Goal: Task Accomplishment & Management: Use online tool/utility

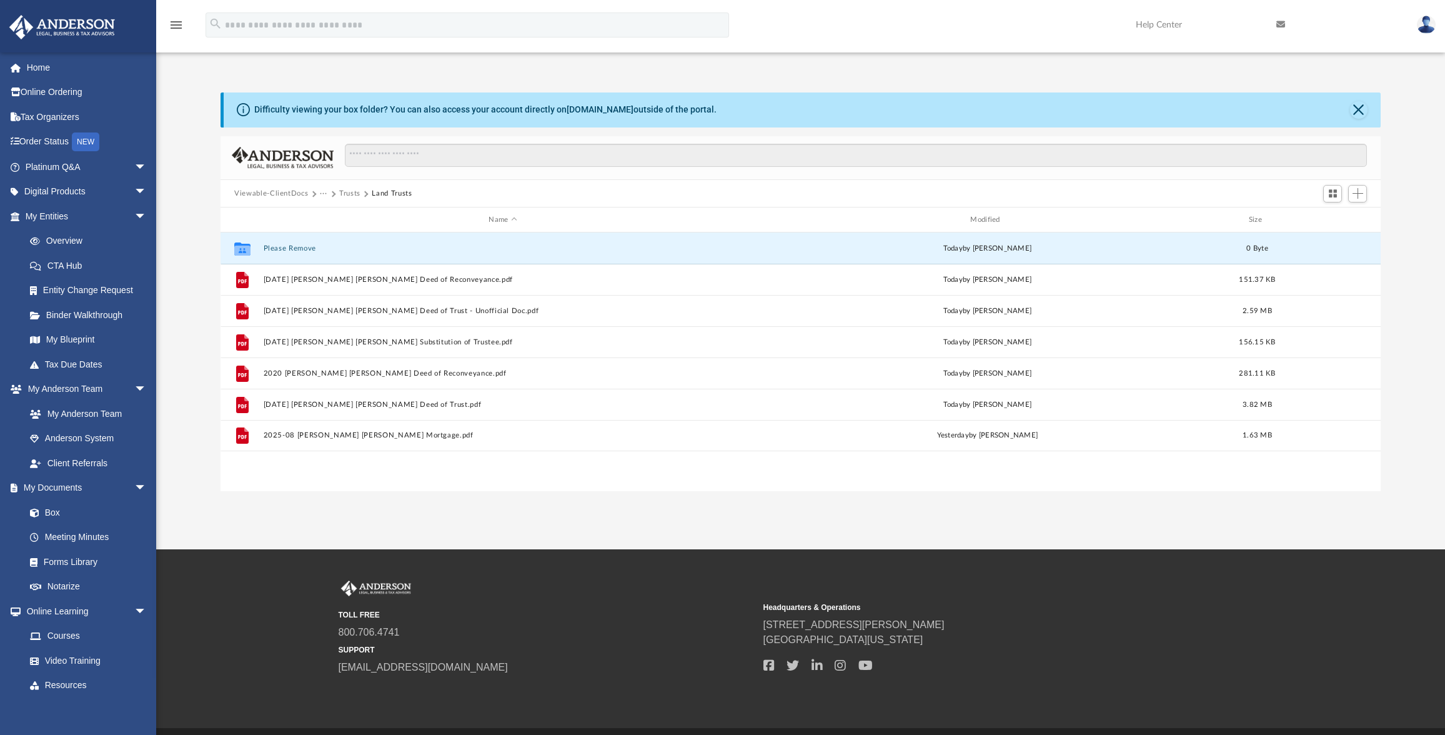
scroll to position [275, 1150]
click at [1360, 196] on span "Add" at bounding box center [1358, 193] width 11 height 11
click at [1326, 219] on li "Upload" at bounding box center [1340, 218] width 40 height 13
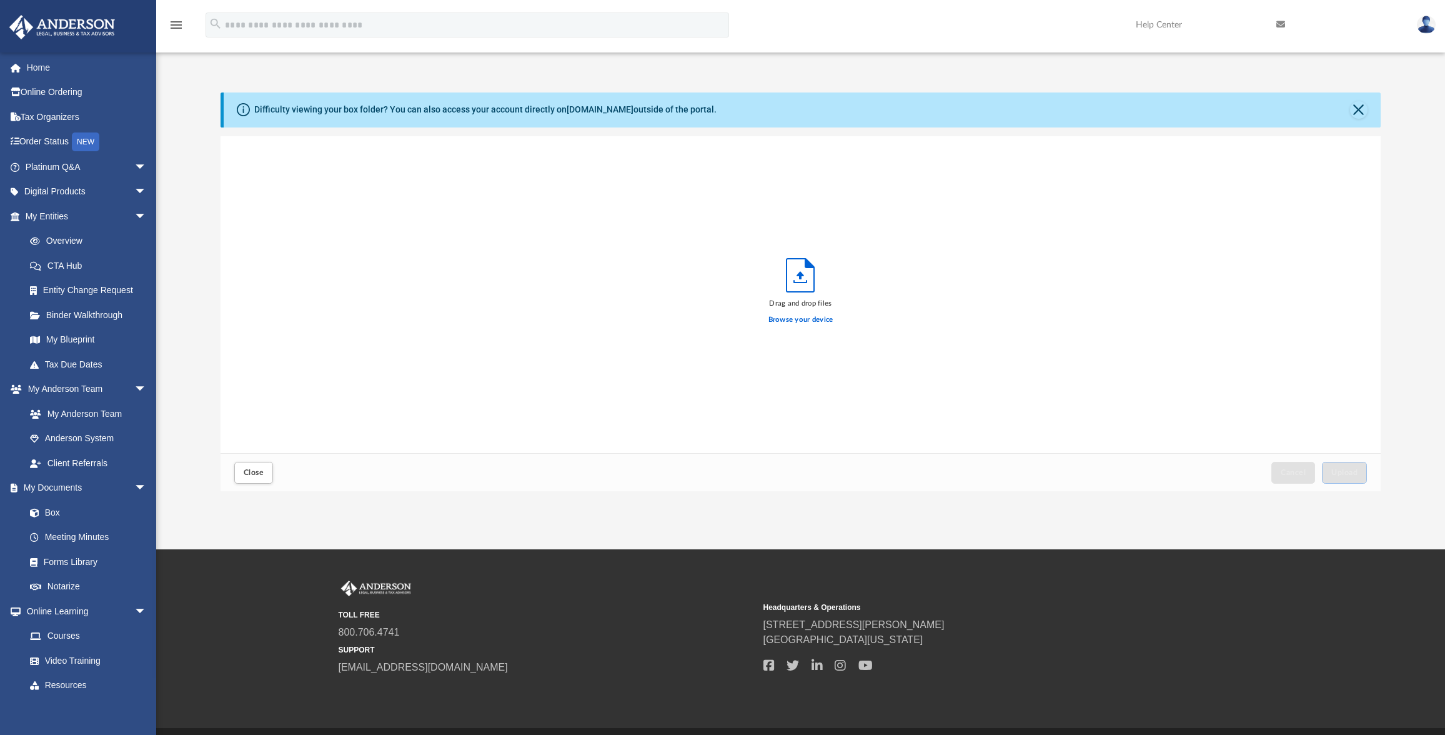
scroll to position [307, 1150]
click at [344, 164] on div "2025 Snohomish County Tax Assessment.pdf" at bounding box center [520, 150] width 532 height 27
click at [343, 158] on div "2025 Snohomish County Tax Assessment.pdf" at bounding box center [520, 150] width 532 height 27
drag, startPoint x: 1214, startPoint y: 465, endPoint x: 1243, endPoint y: 472, distance: 30.3
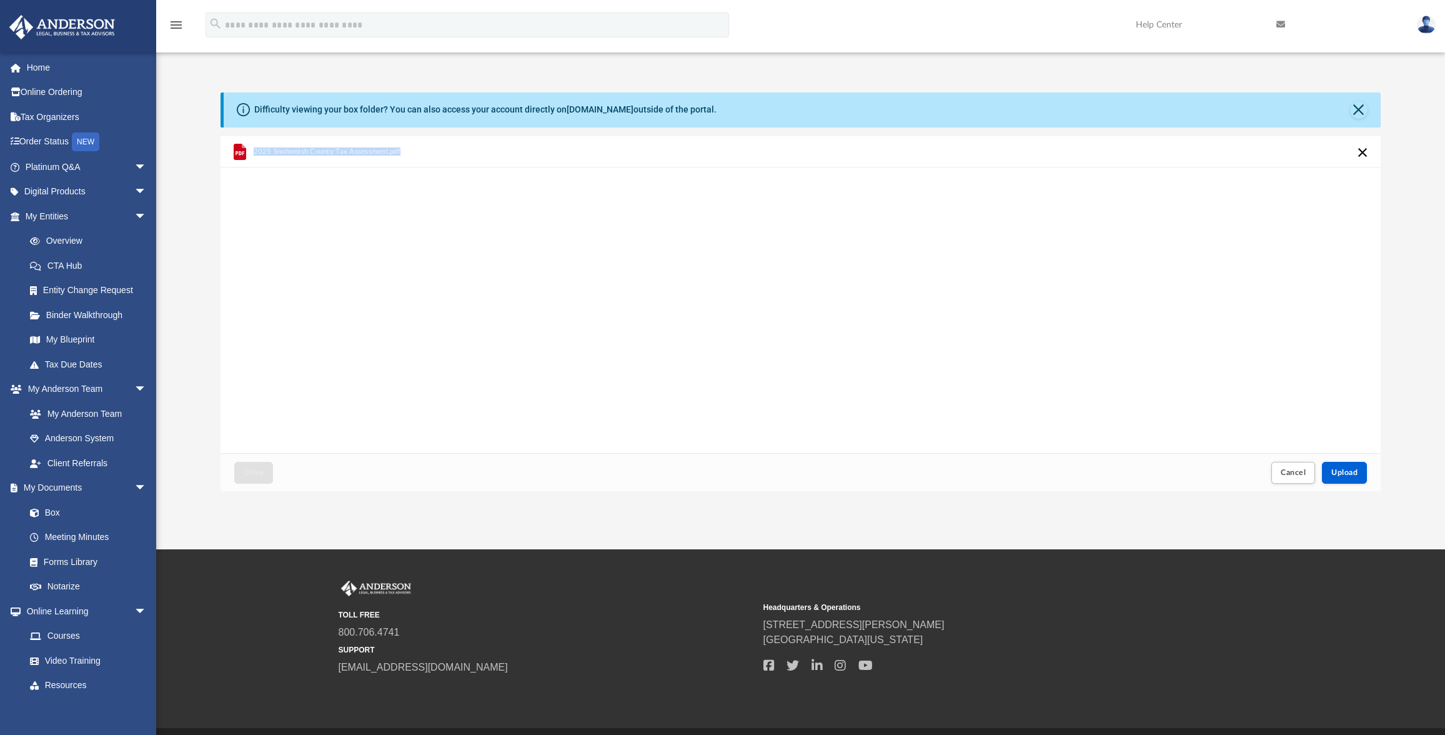
click at [1233, 470] on div "2025 Snohomish County Tax Assessment.pdf Drag and drop files Browse your device…" at bounding box center [801, 313] width 1160 height 355
click at [1356, 470] on span "Upload" at bounding box center [1344, 472] width 26 height 7
click at [379, 170] on div "2025 Snohomish County Tax Assessment.pdf Something went wrong with the upload. …" at bounding box center [801, 294] width 1160 height 317
click at [1335, 470] on span "Upload" at bounding box center [1344, 472] width 26 height 7
click at [1365, 152] on button "Retry" at bounding box center [1362, 152] width 15 height 15
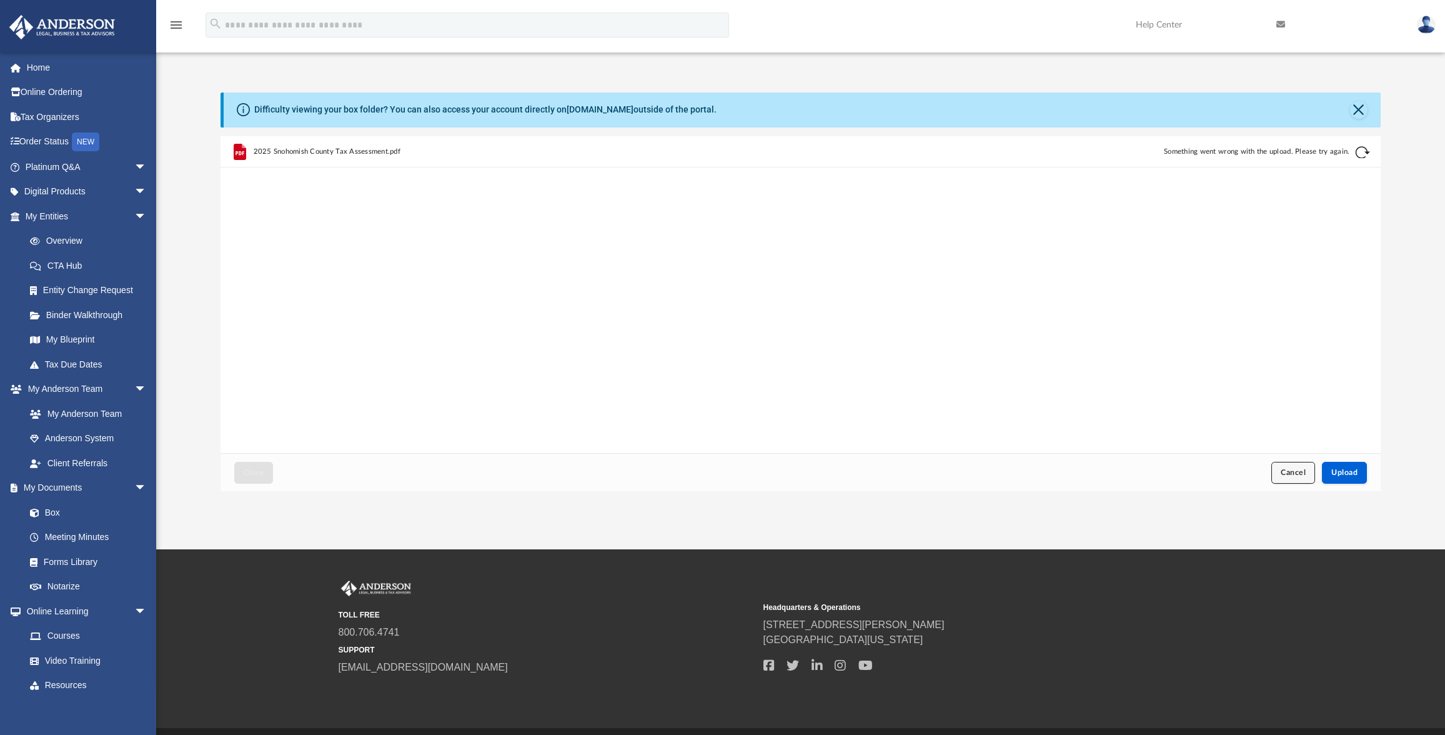
click at [1293, 482] on button "Cancel" at bounding box center [1293, 473] width 44 height 22
click at [266, 474] on button "Close" at bounding box center [253, 473] width 39 height 22
click at [255, 470] on span "Close" at bounding box center [254, 472] width 20 height 7
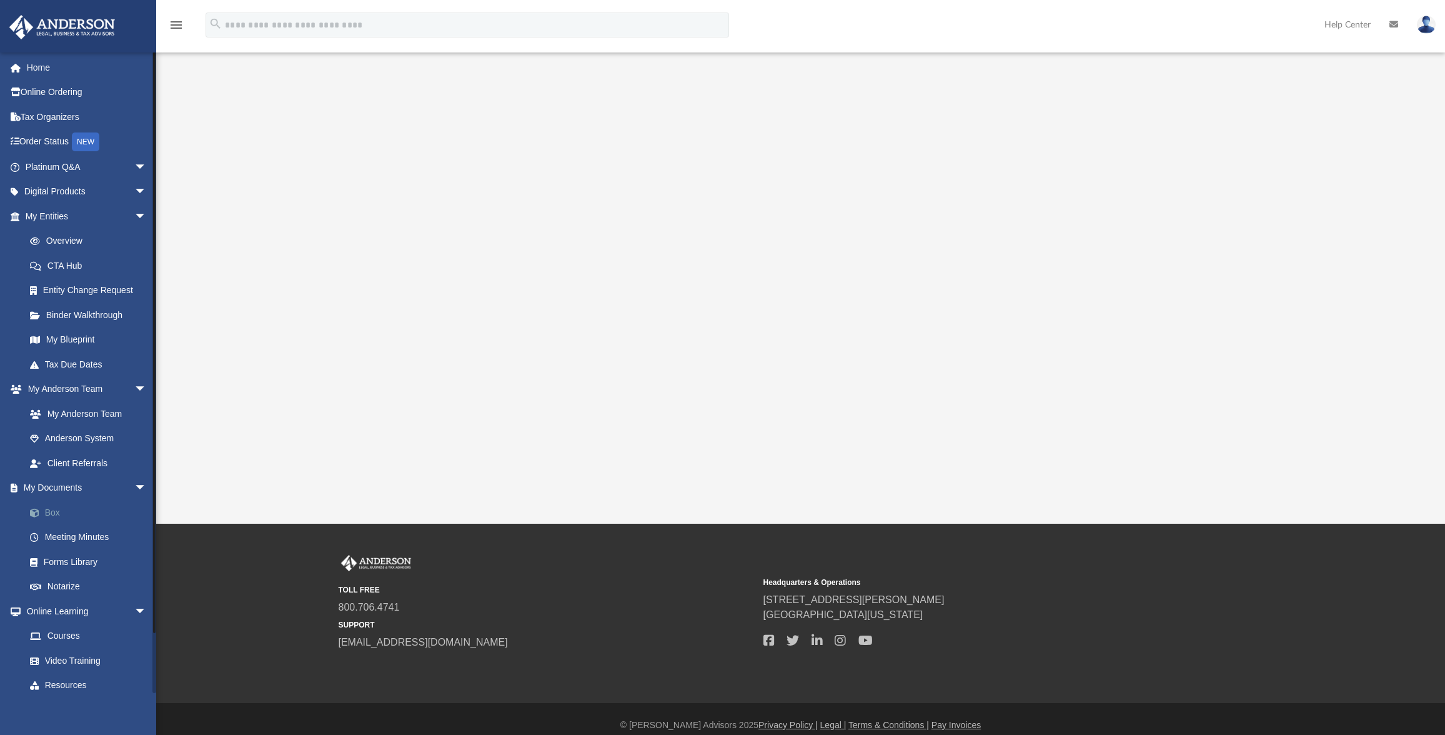
click at [54, 507] on link "Box" at bounding box center [91, 512] width 148 height 25
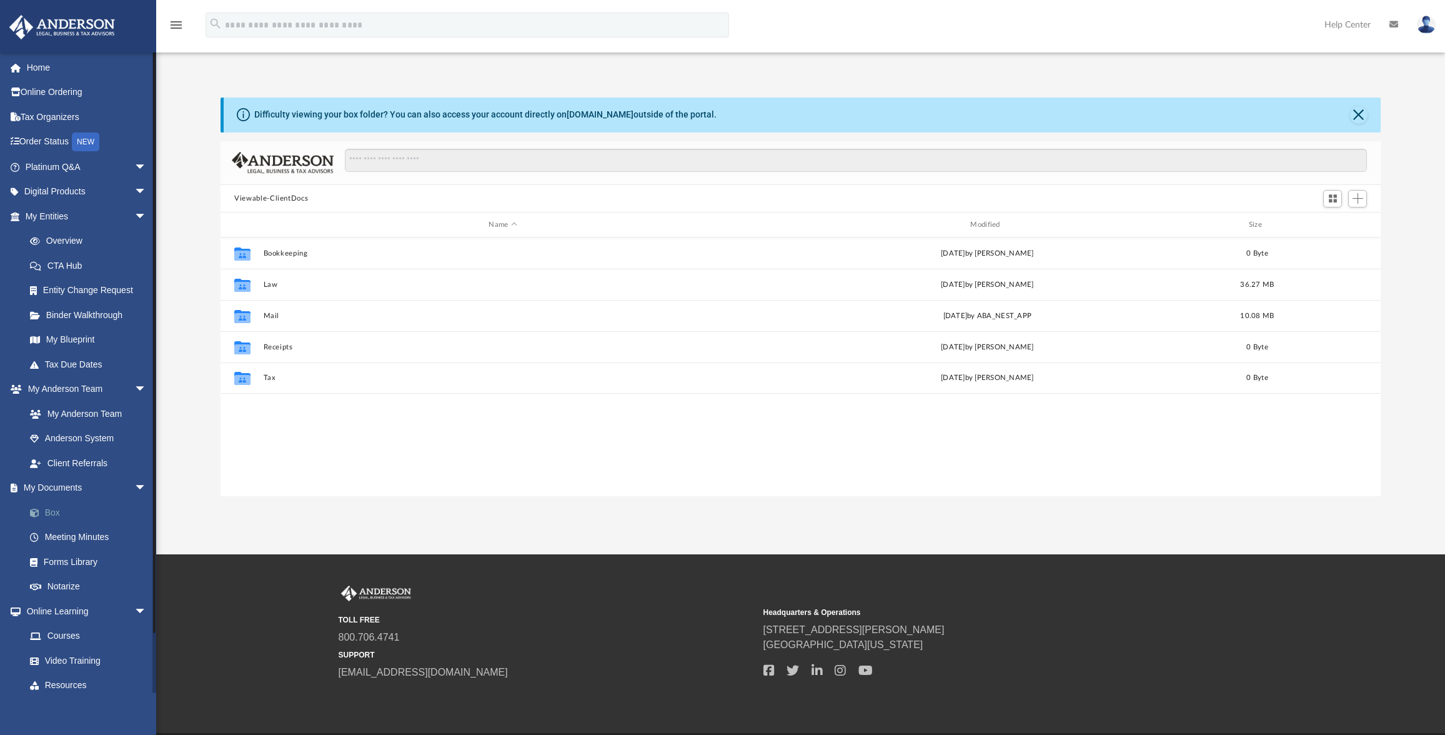
scroll to position [275, 1150]
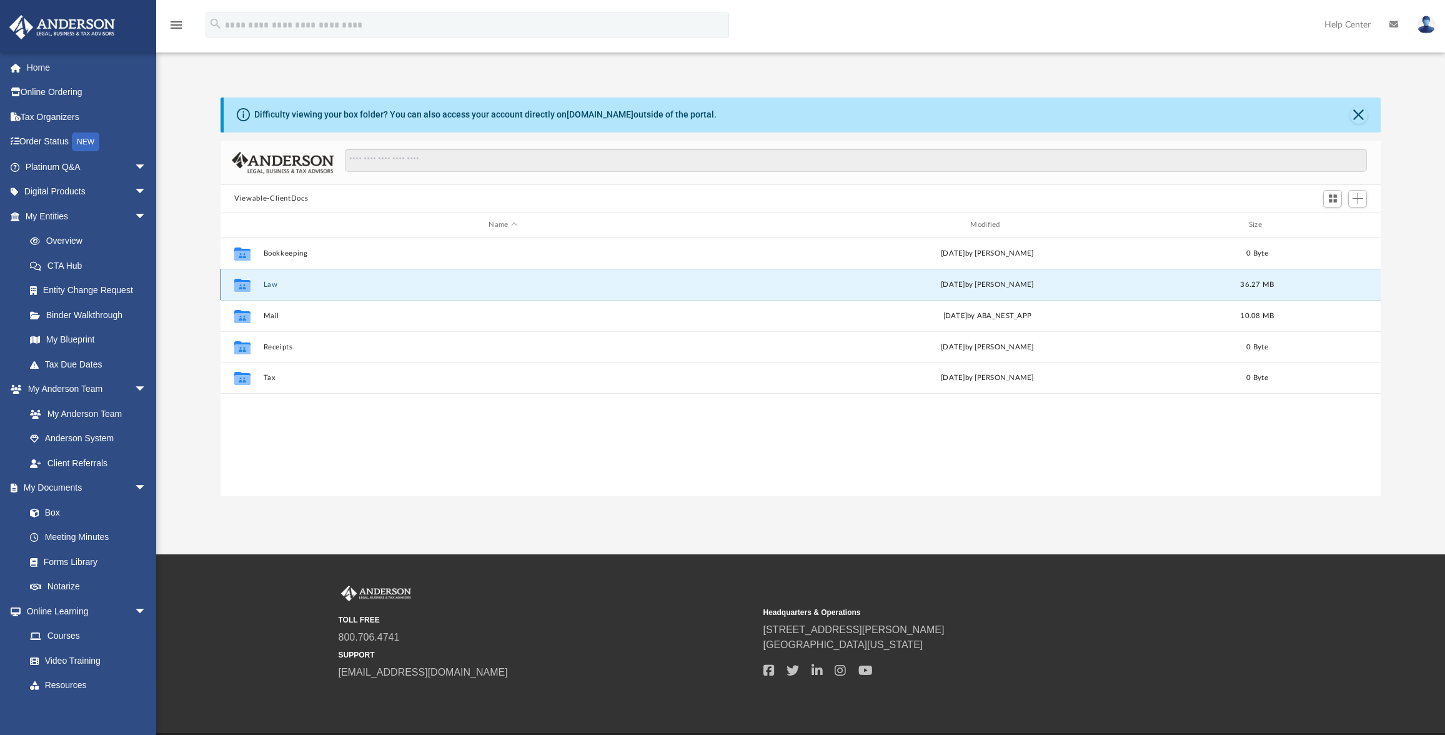
click at [267, 287] on button "Law" at bounding box center [503, 285] width 479 height 8
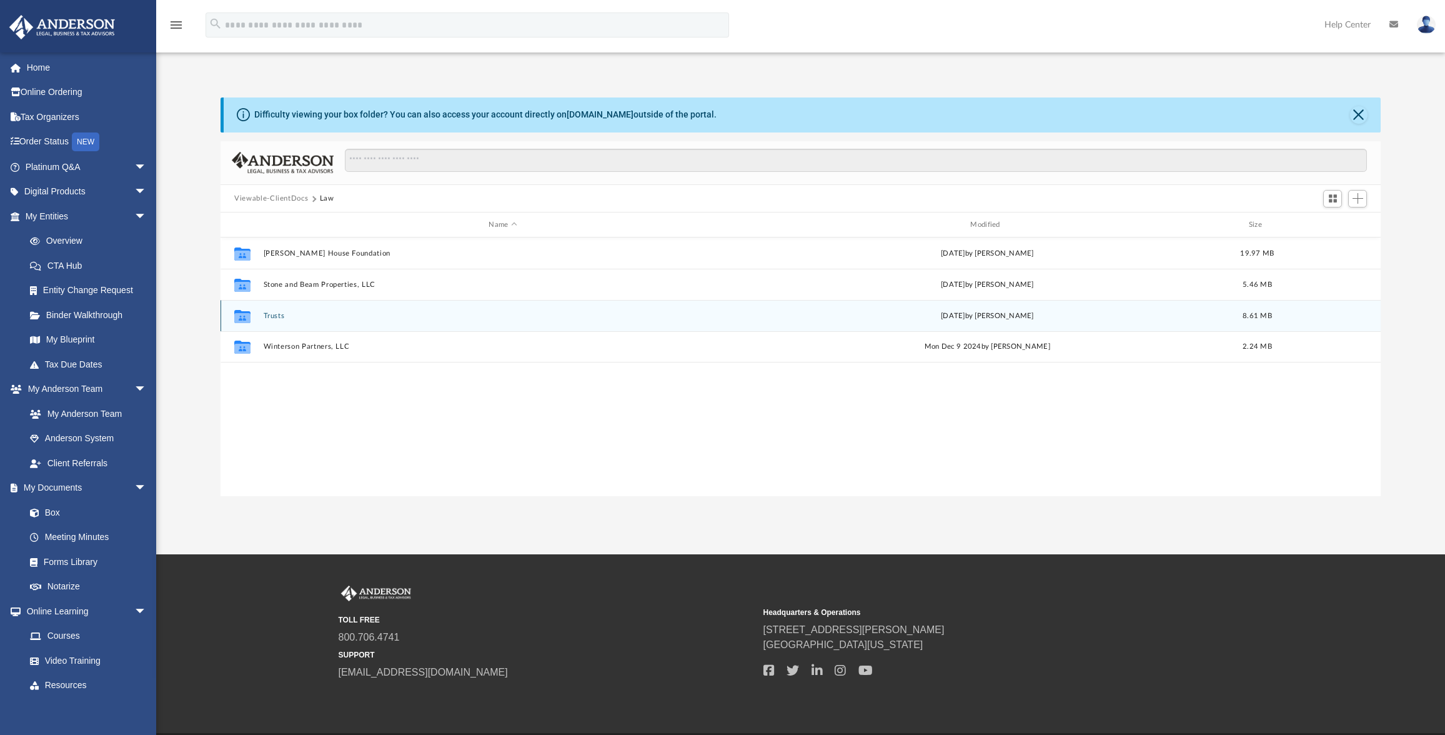
click at [273, 321] on div "Collaborated Folder Trusts Fri Sep 5 2025 by Becky Payne 8.61 MB" at bounding box center [801, 315] width 1160 height 31
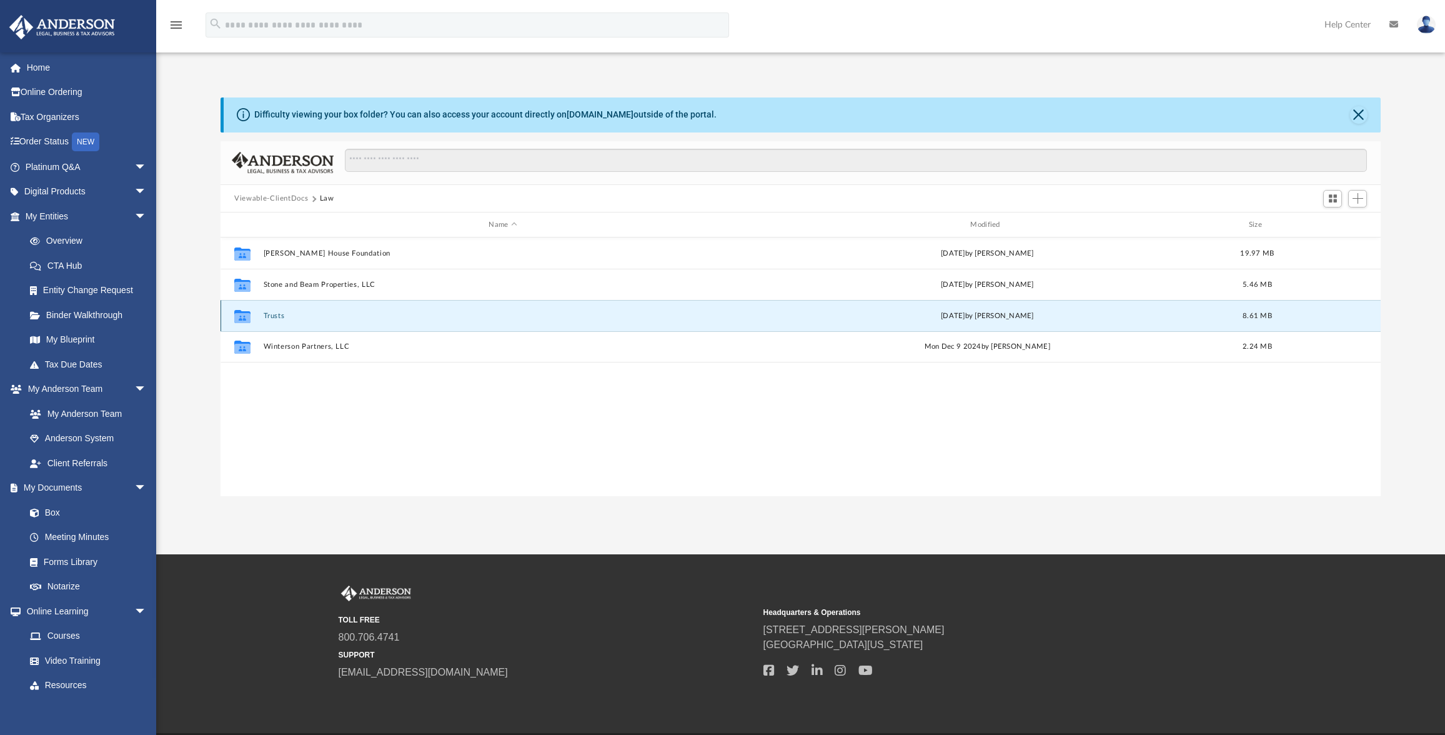
click at [272, 317] on button "Trusts" at bounding box center [503, 316] width 479 height 8
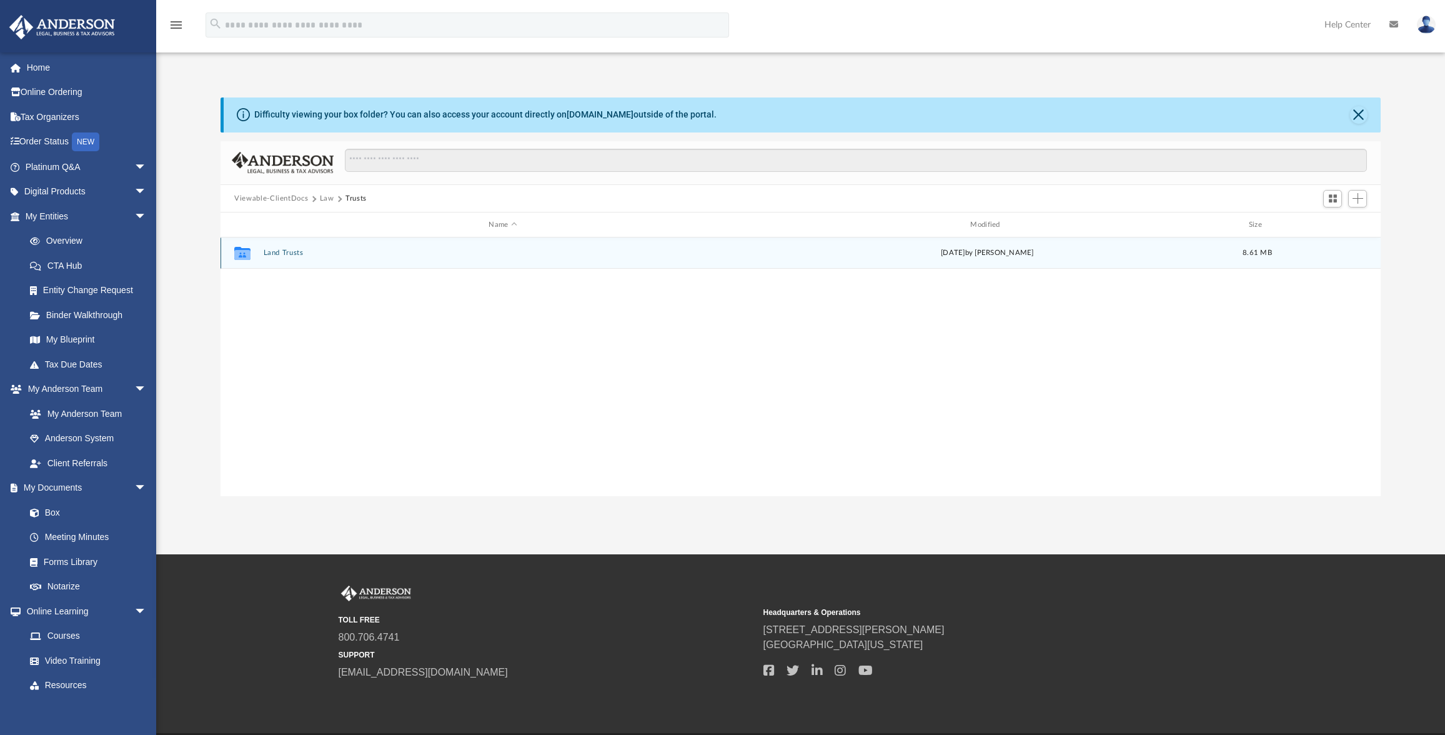
click at [302, 256] on button "Land Trusts" at bounding box center [503, 253] width 479 height 8
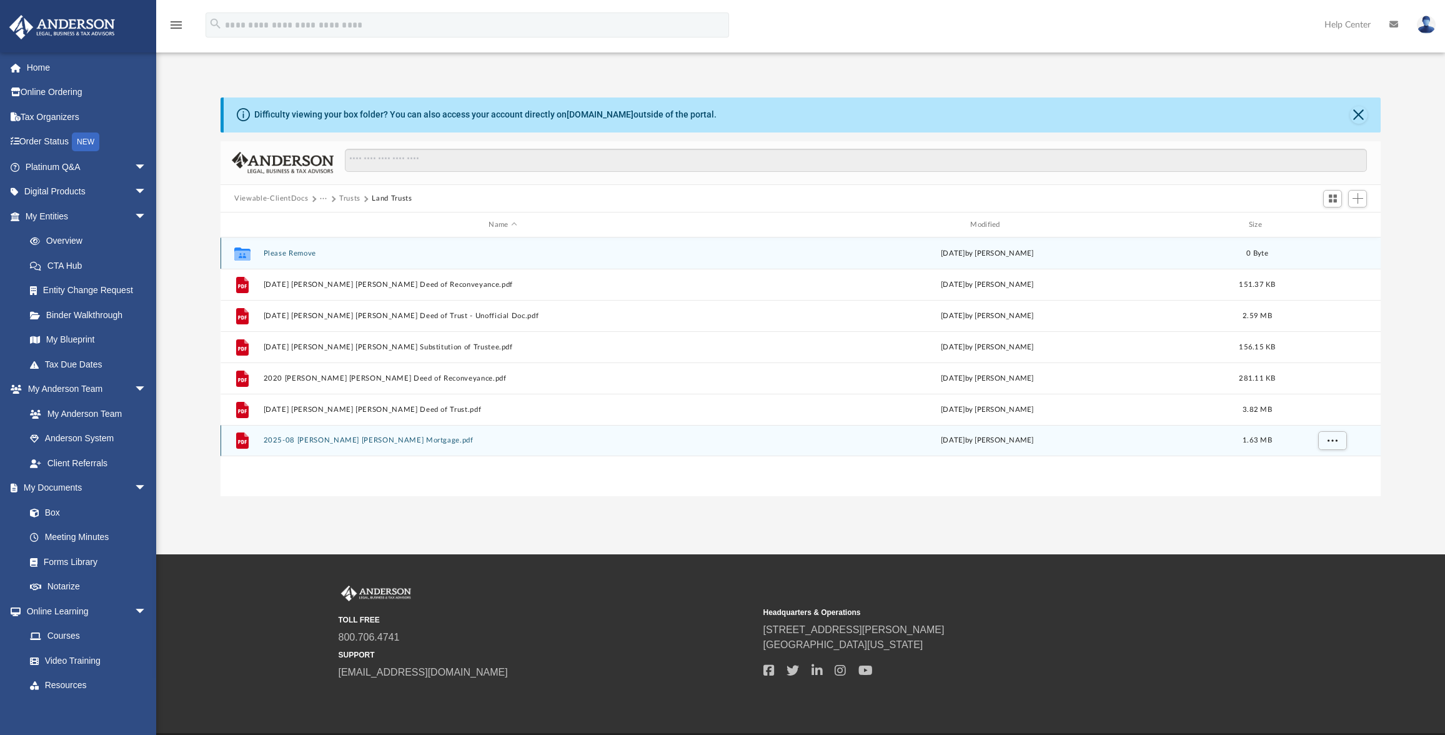
scroll to position [1, 0]
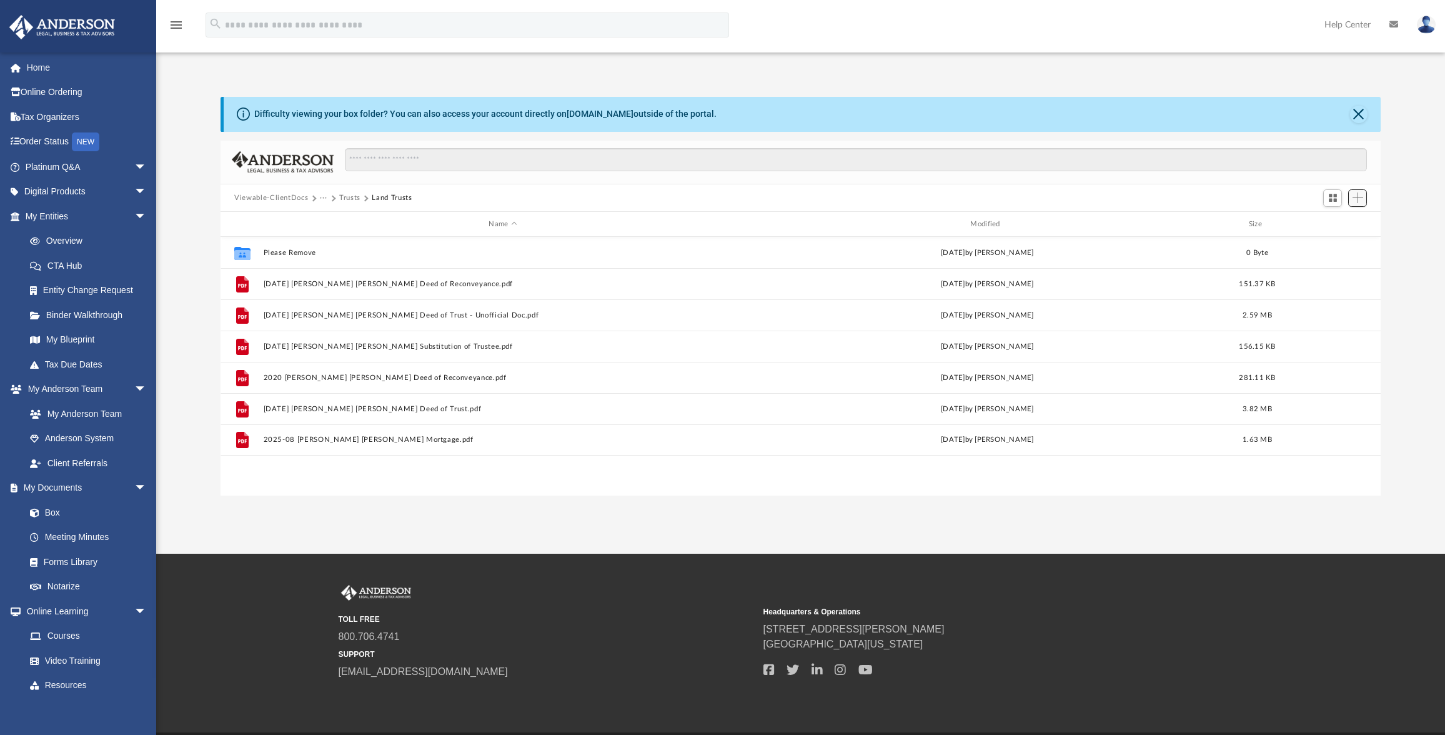
click at [1359, 200] on span "Add" at bounding box center [1358, 197] width 11 height 11
click at [1345, 224] on li "Upload" at bounding box center [1340, 223] width 40 height 13
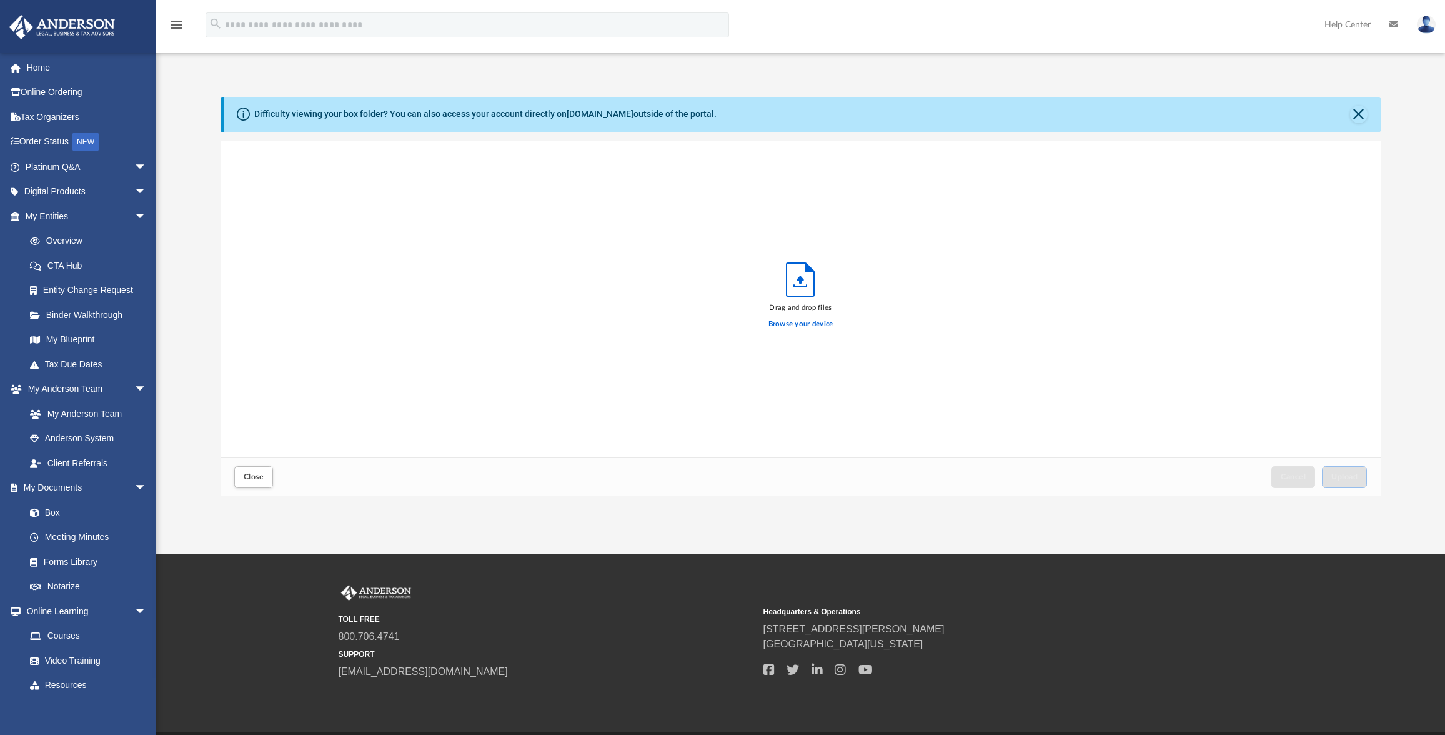
scroll to position [307, 1150]
click at [1347, 480] on span "Upload" at bounding box center [1344, 476] width 26 height 7
click at [242, 477] on button "Close" at bounding box center [253, 477] width 39 height 22
